Goal: Understand process/instructions

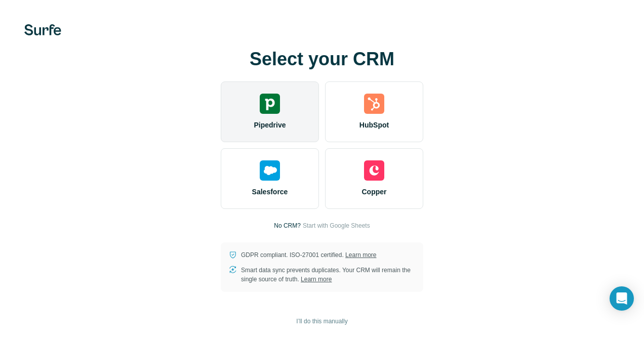
click at [273, 105] on img at bounding box center [270, 104] width 20 height 20
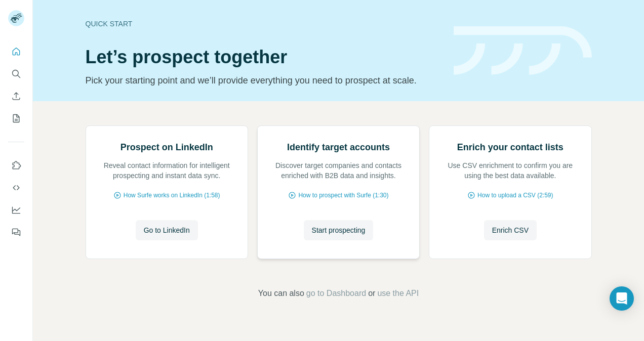
scroll to position [73, 0]
click at [160, 236] on span "Go to LinkedIn" at bounding box center [167, 230] width 46 height 10
click at [168, 200] on span "How Surfe works on LinkedIn (1:58)" at bounding box center [172, 195] width 97 height 9
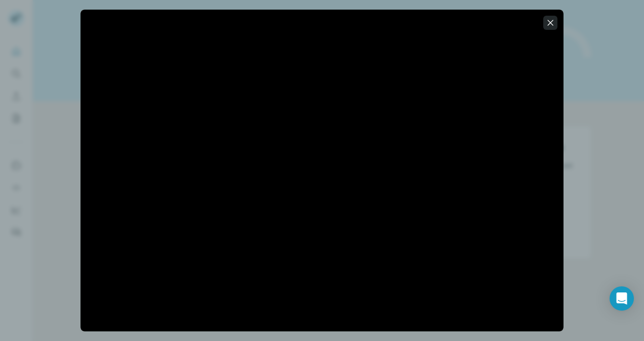
click at [551, 21] on icon "button" at bounding box center [551, 23] width 10 height 10
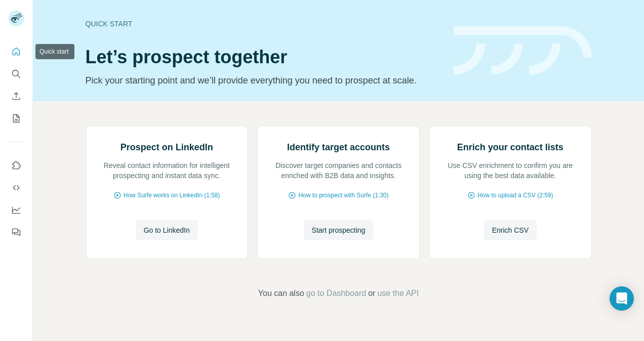
click at [17, 51] on icon "Quick start" at bounding box center [16, 52] width 10 height 10
click at [16, 52] on icon "Quick start" at bounding box center [16, 52] width 10 height 10
